Goal: Information Seeking & Learning: Learn about a topic

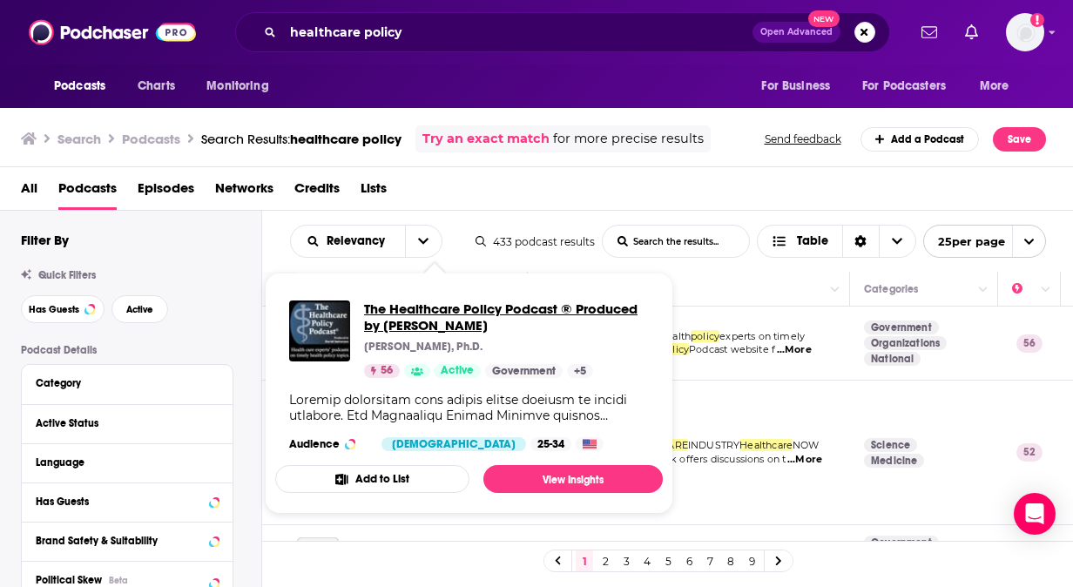
click at [399, 317] on span "The Healthcare Policy Podcast ® Produced by [PERSON_NAME]" at bounding box center [506, 316] width 285 height 33
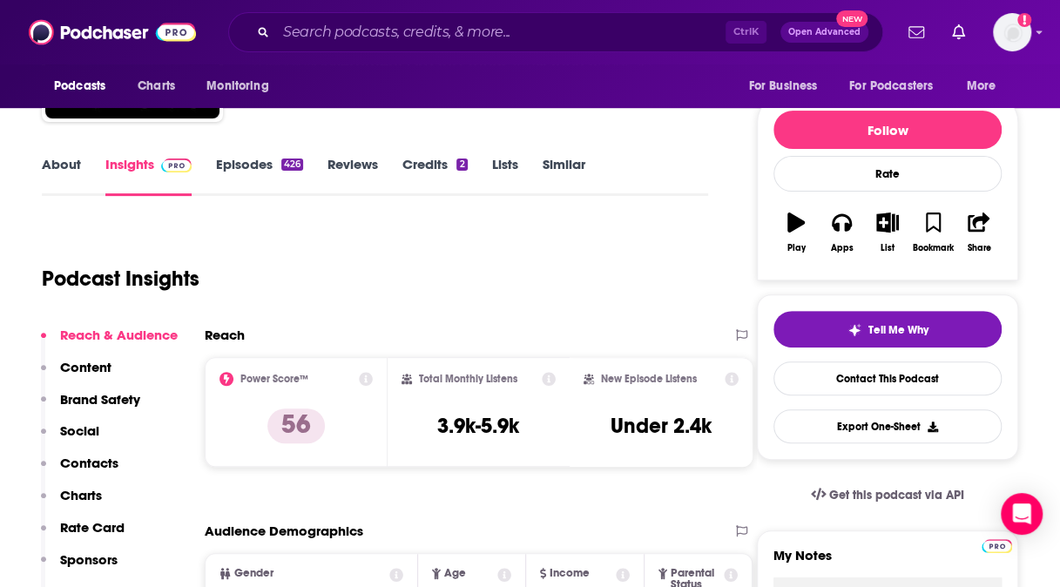
scroll to position [145, 0]
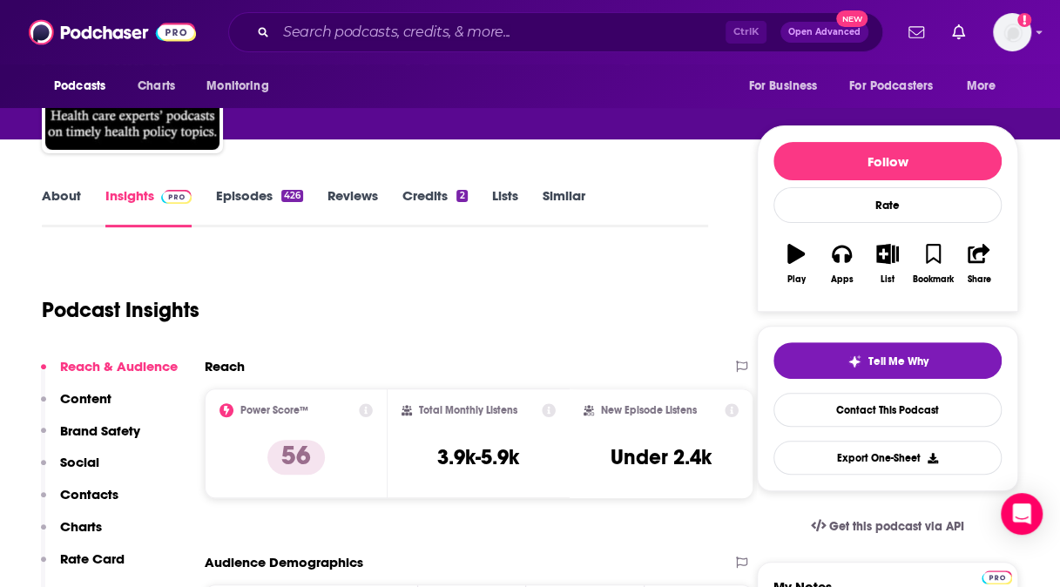
click at [430, 197] on link "Credits 2" at bounding box center [434, 207] width 64 height 40
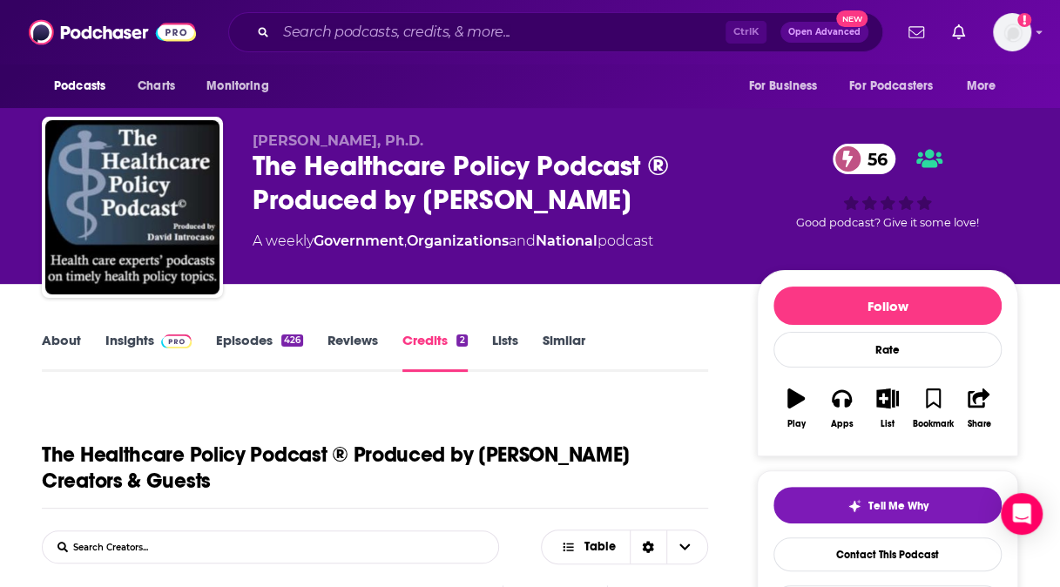
click at [502, 340] on link "Lists" at bounding box center [505, 352] width 26 height 40
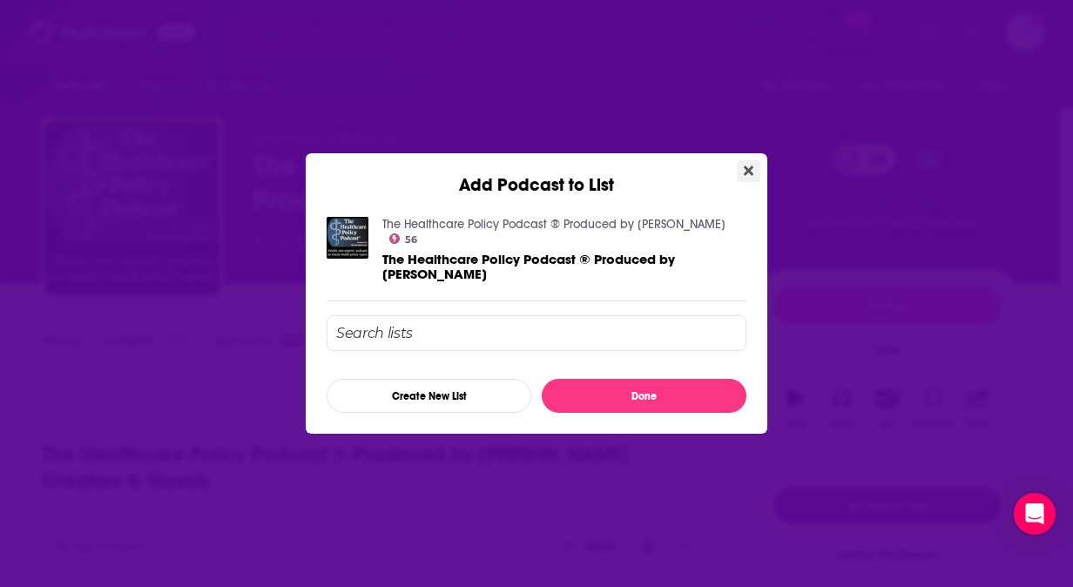
click at [751, 171] on icon "Close" at bounding box center [749, 171] width 10 height 10
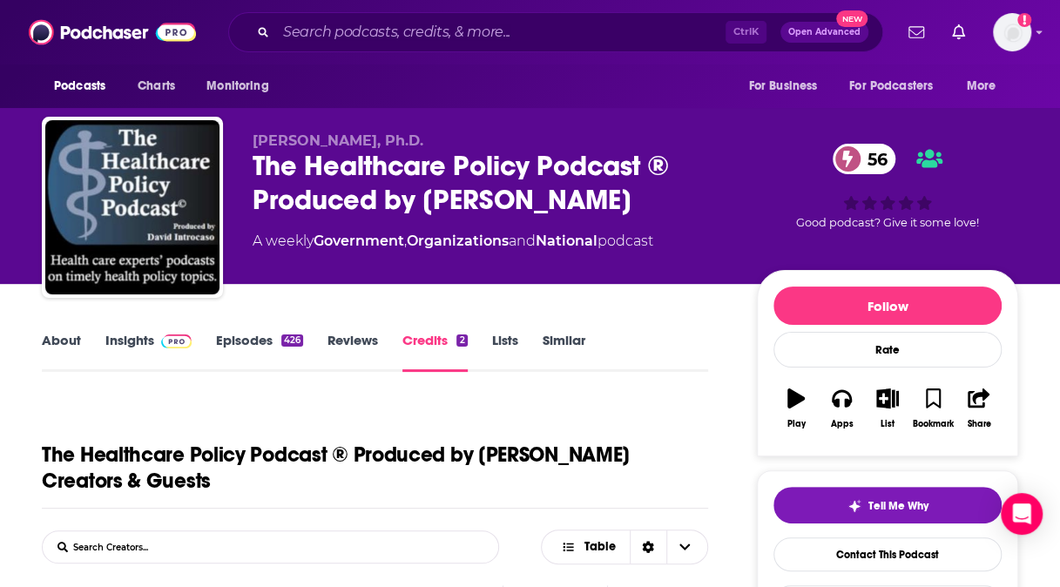
click at [552, 345] on link "Similar" at bounding box center [563, 352] width 43 height 40
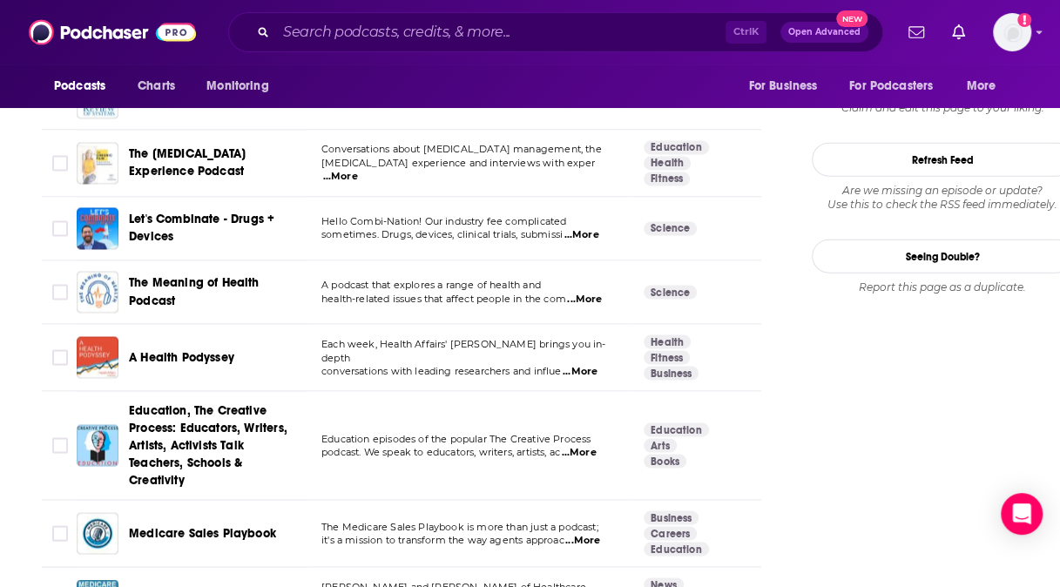
scroll to position [1996, 0]
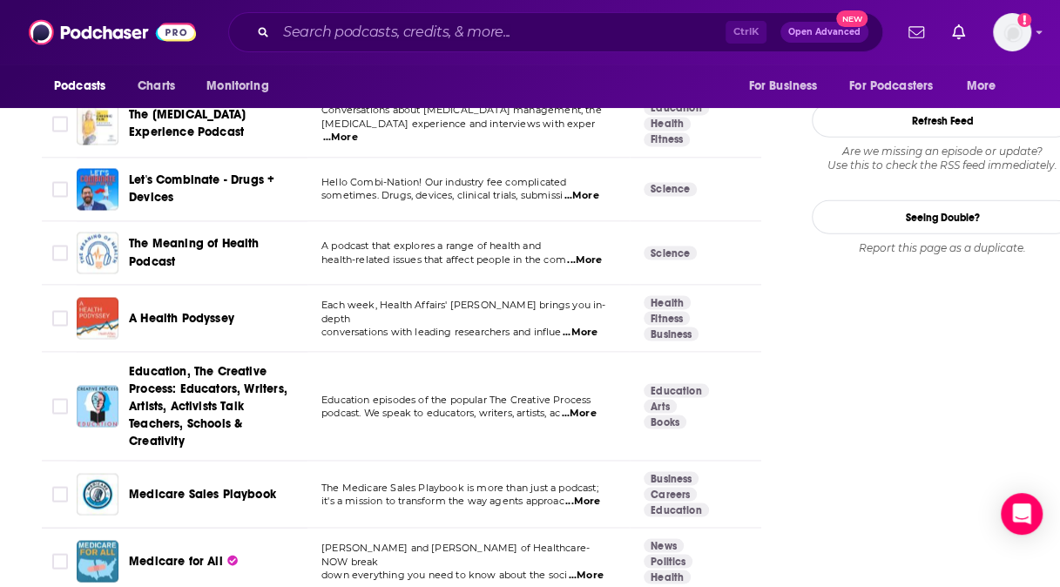
click at [594, 326] on span "...More" at bounding box center [579, 333] width 35 height 14
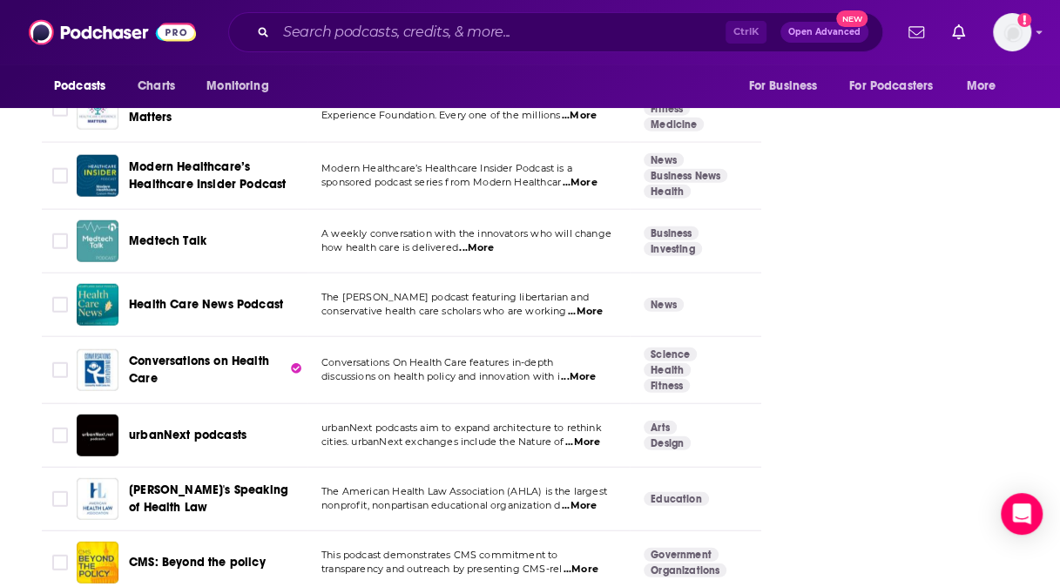
scroll to position [2697, 0]
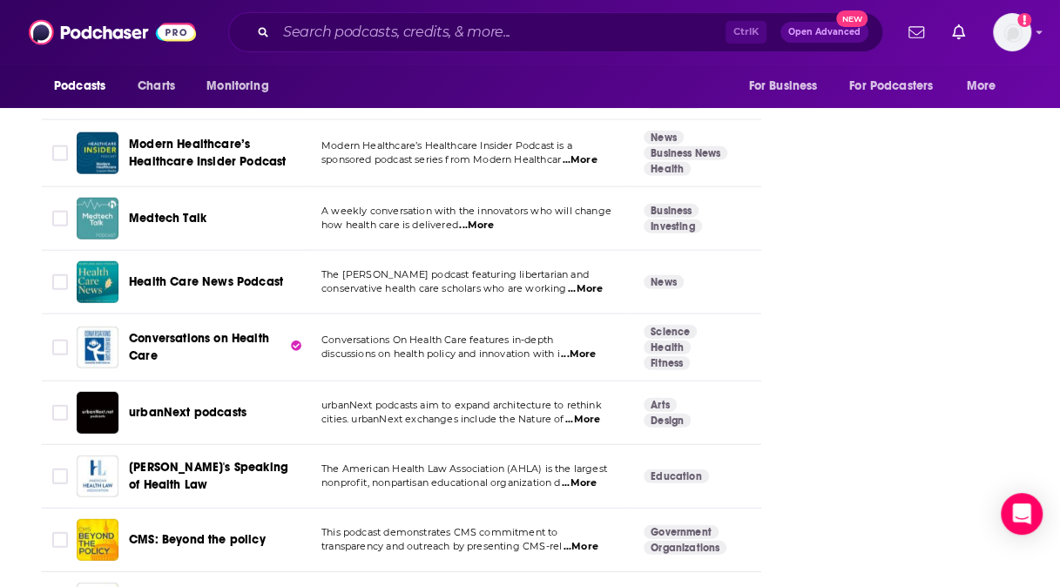
click at [483, 219] on span "...More" at bounding box center [476, 226] width 35 height 14
